Goal: Task Accomplishment & Management: Use online tool/utility

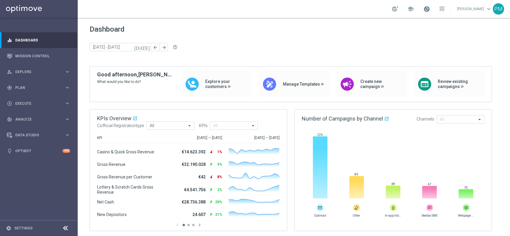
click at [423, 8] on span at bounding box center [426, 9] width 7 height 7
click at [313, 8] on div "school Last available data: [DATE] Batch process completed successfully check_c…" at bounding box center [294, 9] width 432 height 18
click at [36, 69] on div "person_search Explore" at bounding box center [36, 71] width 58 height 5
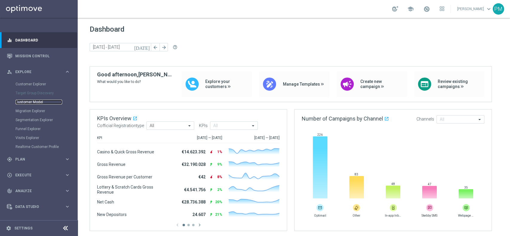
click at [38, 101] on link "Customer Model" at bounding box center [39, 102] width 47 height 5
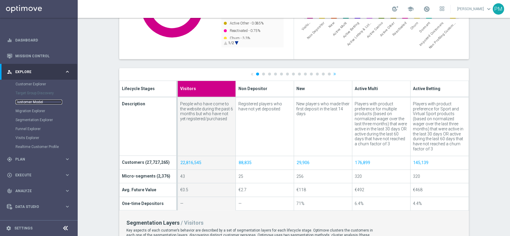
scroll to position [172, 0]
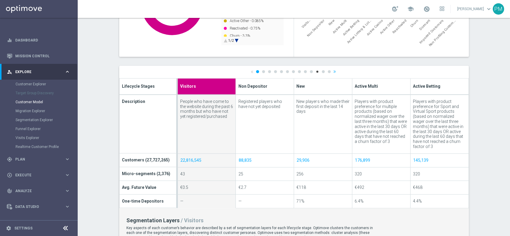
click at [316, 71] on link "11" at bounding box center [317, 71] width 3 height 3
type input "Dormant"
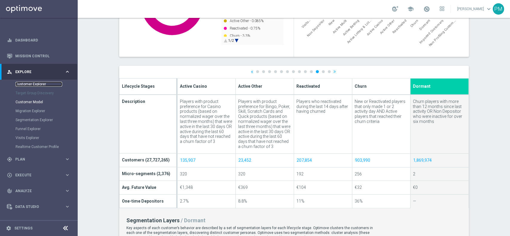
click at [26, 84] on link "Customer Explorer" at bounding box center [39, 84] width 47 height 5
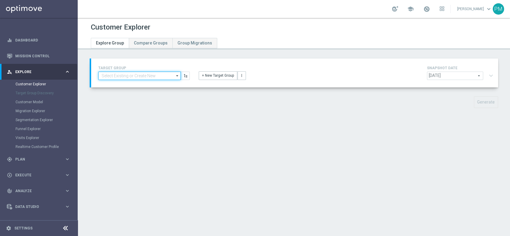
click at [149, 78] on input at bounding box center [139, 76] width 82 height 8
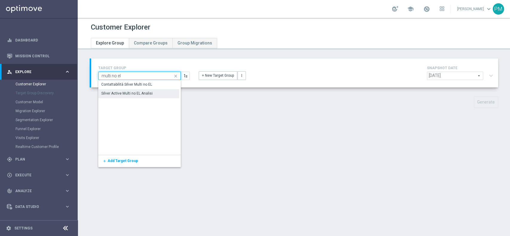
type input "multi no el"
click at [140, 92] on div "Silver Active Multi no EL Analisi" at bounding box center [127, 93] width 51 height 5
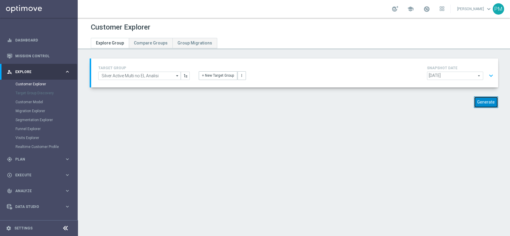
click at [476, 100] on button "Generate" at bounding box center [486, 103] width 24 height 12
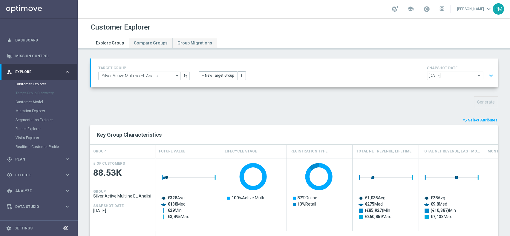
click at [457, 120] on div "playlist_add_check Select Attributes" at bounding box center [293, 120] width 417 height 7
drag, startPoint x: 457, startPoint y: 120, endPoint x: 463, endPoint y: 120, distance: 6.3
click at [463, 120] on div "playlist_add_check Select Attributes" at bounding box center [293, 120] width 417 height 7
click at [463, 120] on button "playlist_add_check Select Attributes" at bounding box center [480, 120] width 36 height 7
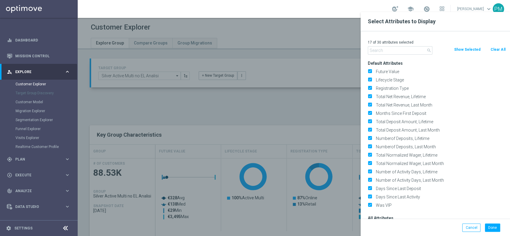
click at [494, 50] on button "Clear All" at bounding box center [498, 49] width 16 height 7
checkbox input "false"
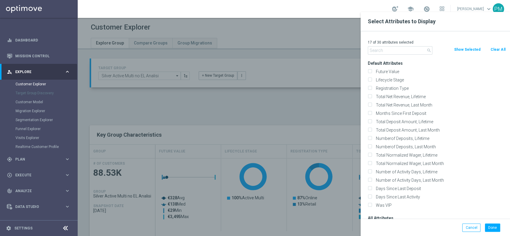
checkbox input "false"
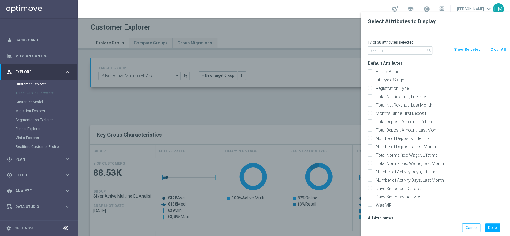
checkbox input "false"
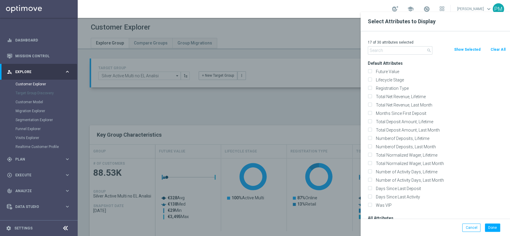
checkbox input "false"
click at [401, 52] on input "text" at bounding box center [400, 50] width 65 height 8
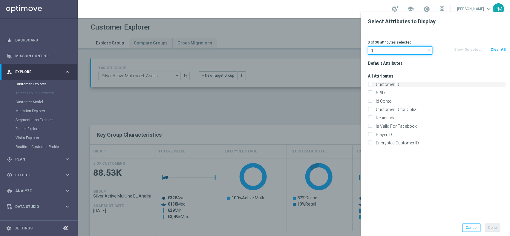
type input "id"
click at [392, 83] on label "Customer ID" at bounding box center [440, 84] width 132 height 5
click at [372, 83] on input "Customer ID" at bounding box center [370, 85] width 4 height 4
checkbox input "true"
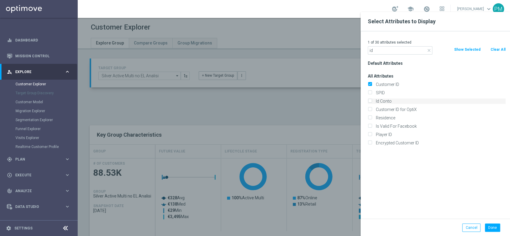
click at [389, 99] on label "Id Conto" at bounding box center [440, 101] width 132 height 5
click at [372, 100] on input "Id Conto" at bounding box center [370, 102] width 4 height 4
checkbox input "true"
click at [391, 50] on input "id" at bounding box center [400, 50] width 65 height 8
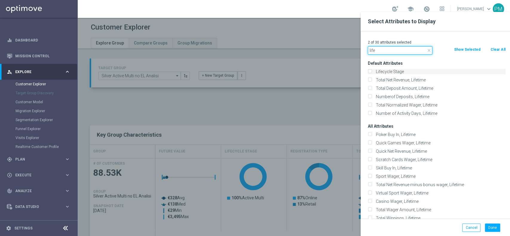
type input "life"
click at [392, 71] on label "Lifecycle Stage" at bounding box center [440, 71] width 132 height 5
click at [372, 71] on input "Lifecycle Stage" at bounding box center [370, 73] width 4 height 4
checkbox input "true"
click at [490, 231] on button "Done" at bounding box center [492, 228] width 15 height 8
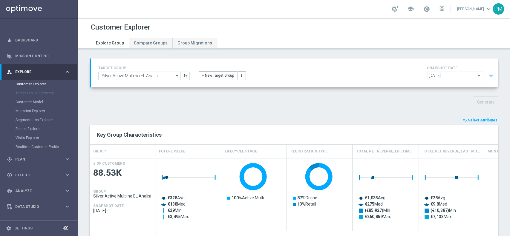
type input "Search"
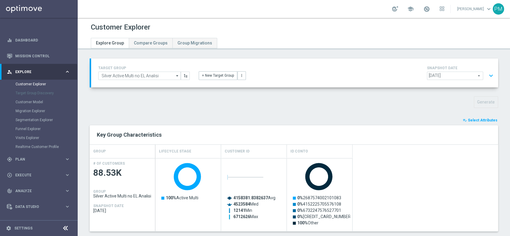
scroll to position [184, 0]
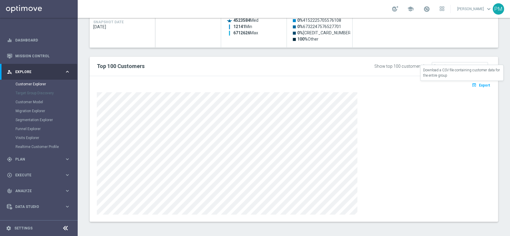
click at [476, 88] on button "open_in_browser Export" at bounding box center [481, 85] width 20 height 8
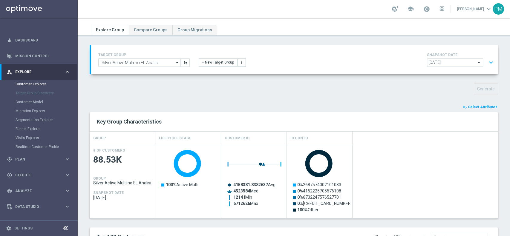
scroll to position [0, 0]
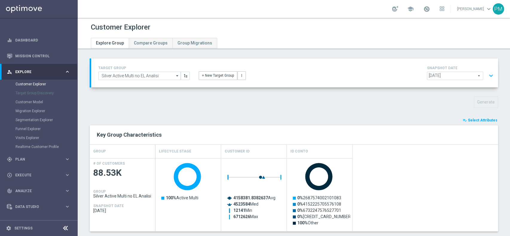
click at [487, 76] on button "expand_more" at bounding box center [491, 75] width 9 height 11
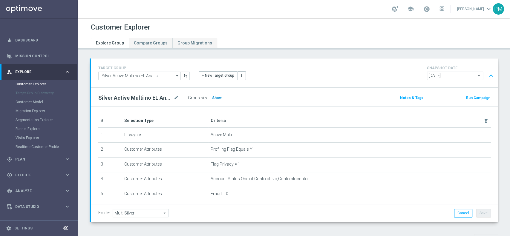
click at [215, 98] on span "Show" at bounding box center [217, 98] width 10 height 4
click at [114, 75] on input "Silver Active Multi no EL Analisi" at bounding box center [139, 76] width 82 height 8
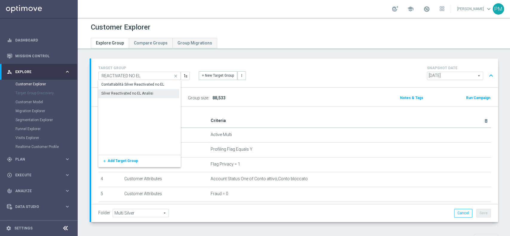
click at [121, 95] on div "Silver Reactivated no EL Analisi" at bounding box center [127, 93] width 52 height 5
type input "Silver Reactivated no EL Analisi"
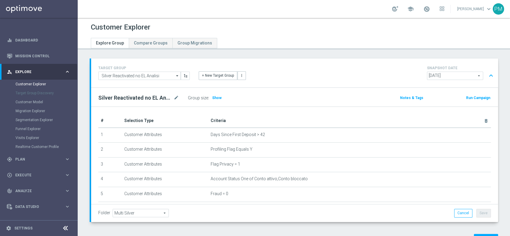
click at [487, 76] on button "expand_less" at bounding box center [491, 75] width 9 height 11
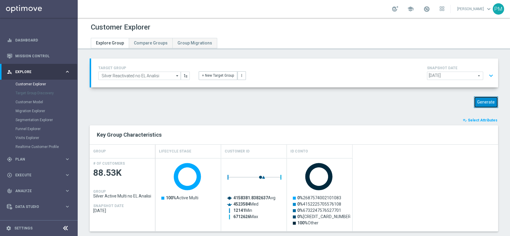
click at [475, 98] on button "Generate" at bounding box center [486, 103] width 24 height 12
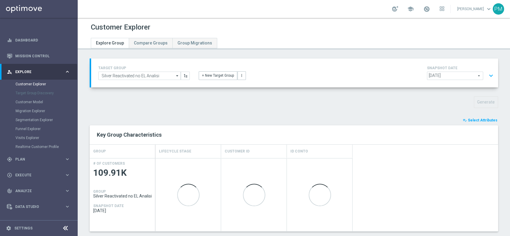
scroll to position [184, 0]
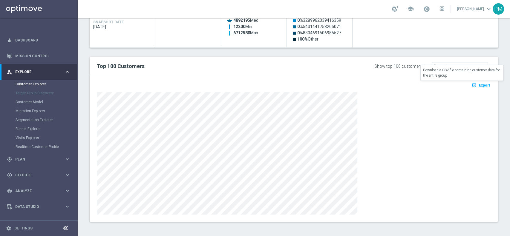
click at [472, 87] on icon "open_in_browser" at bounding box center [475, 85] width 6 height 5
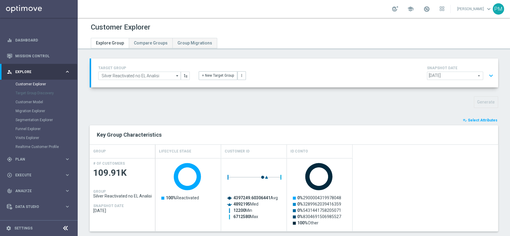
click at [487, 72] on button "expand_more" at bounding box center [491, 75] width 9 height 11
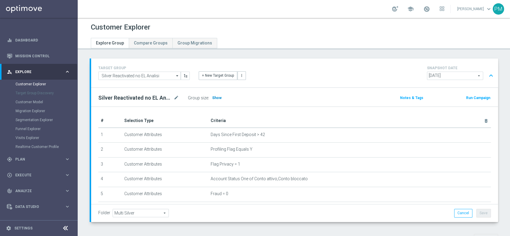
click at [212, 99] on span "Show" at bounding box center [217, 98] width 10 height 4
